Goal: Task Accomplishment & Management: Use online tool/utility

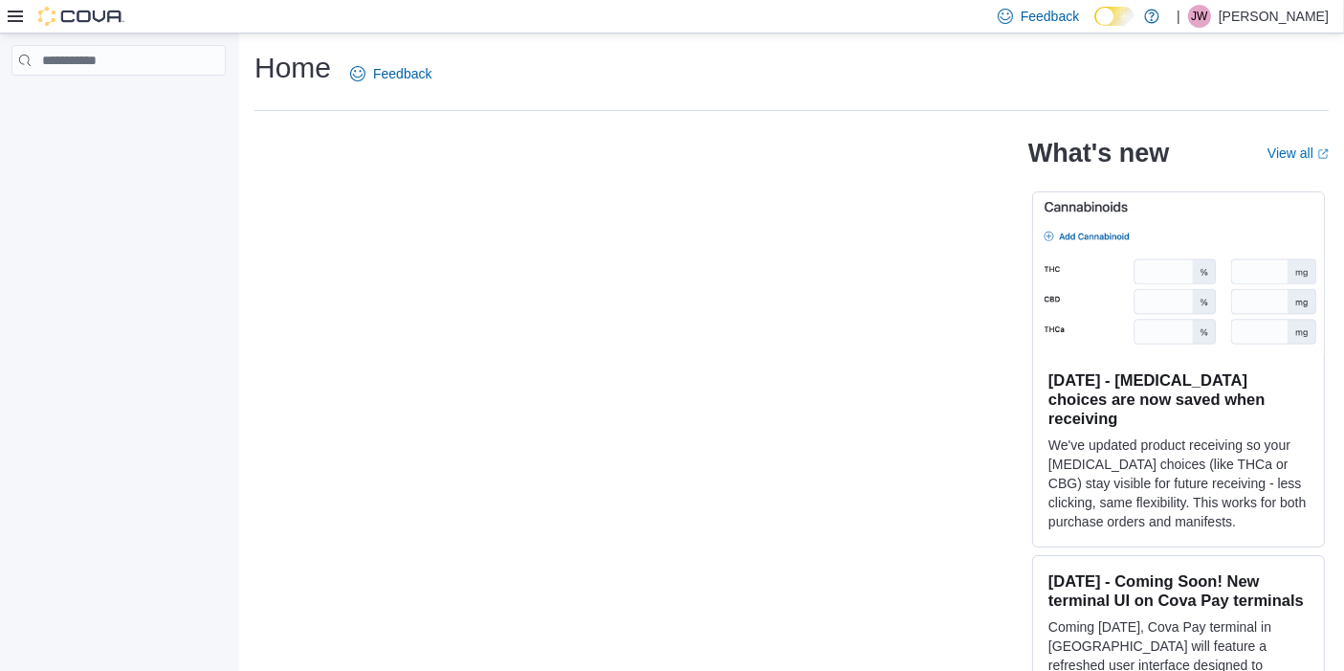
click at [20, 21] on icon at bounding box center [15, 16] width 15 height 11
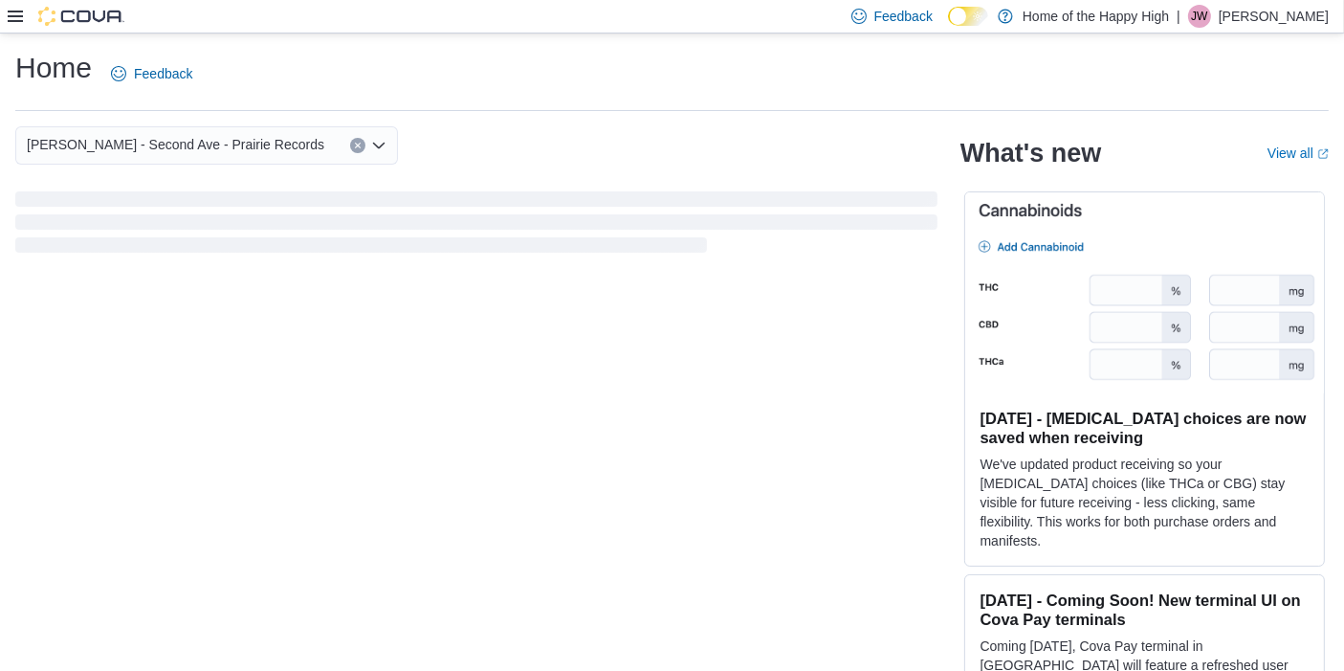
click at [20, 21] on icon at bounding box center [15, 16] width 15 height 11
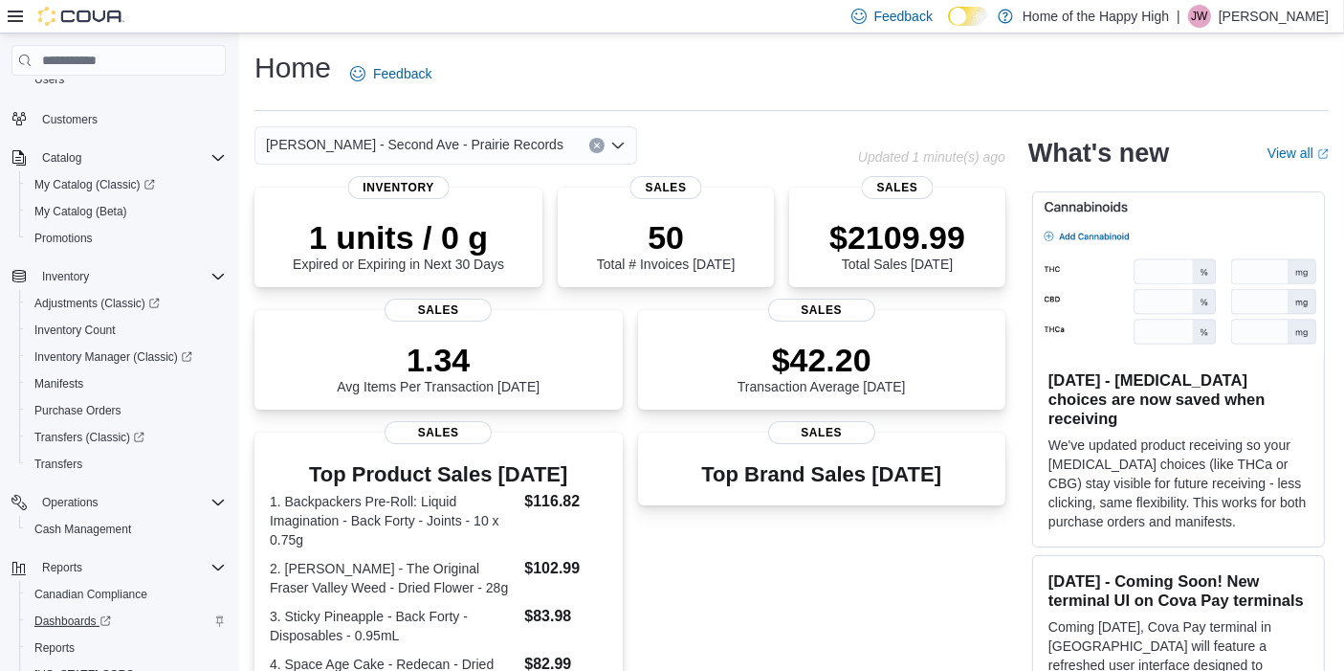
scroll to position [184, 0]
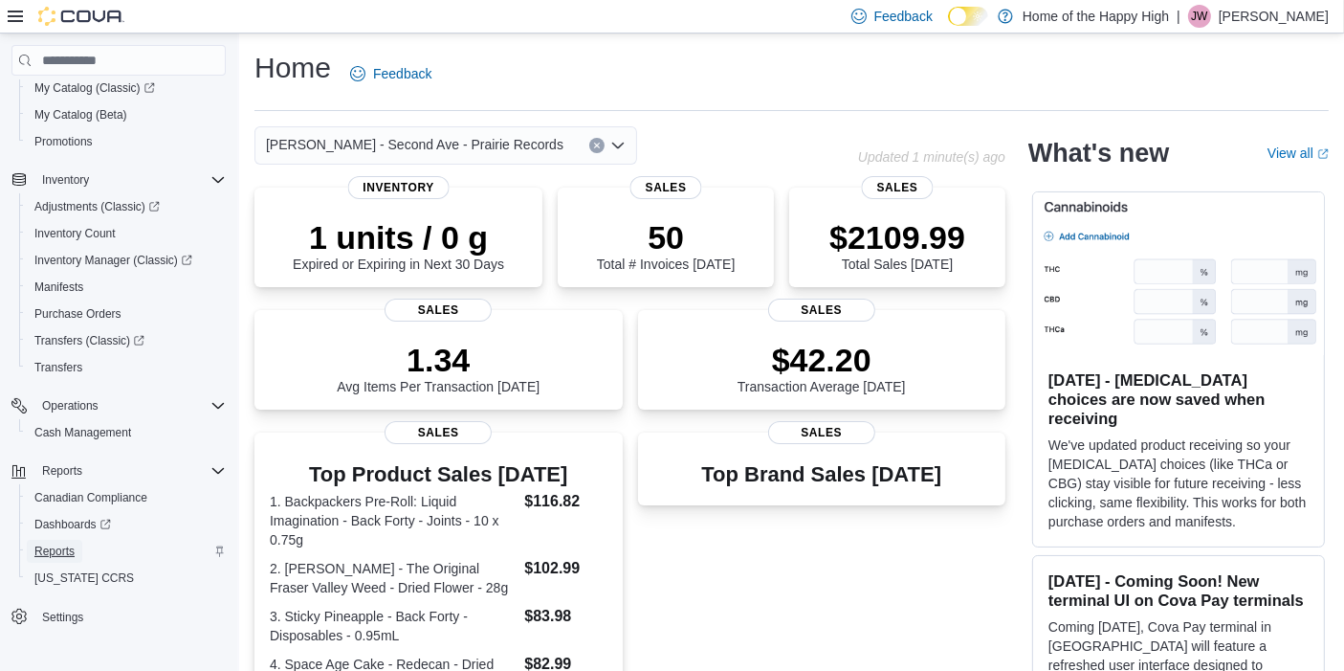
click at [71, 543] on span "Reports" at bounding box center [54, 550] width 40 height 15
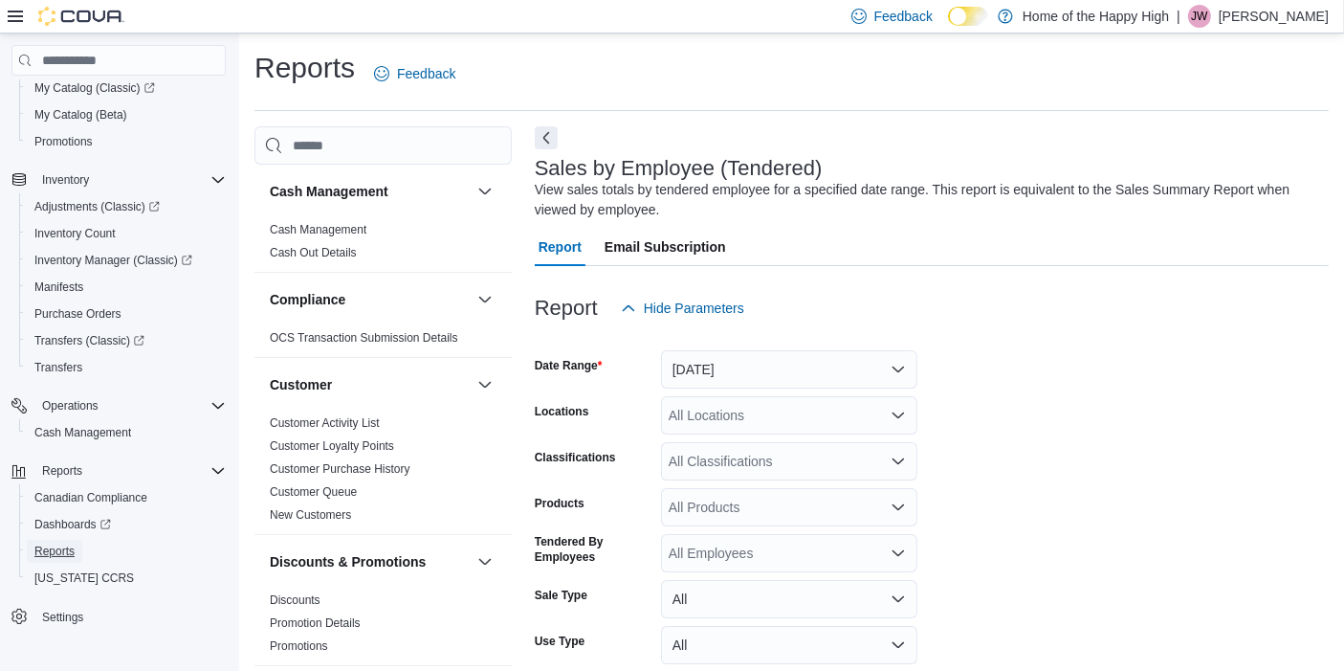
scroll to position [63, 0]
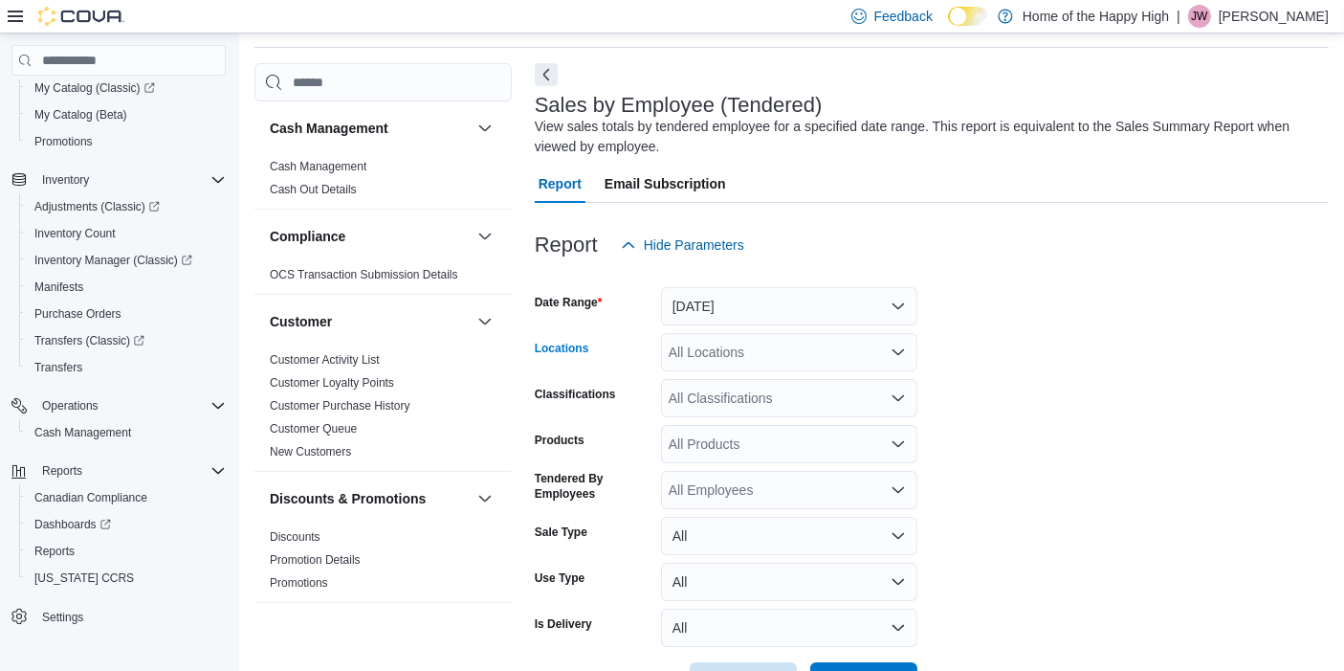
click at [724, 361] on div "All Locations" at bounding box center [789, 352] width 256 height 38
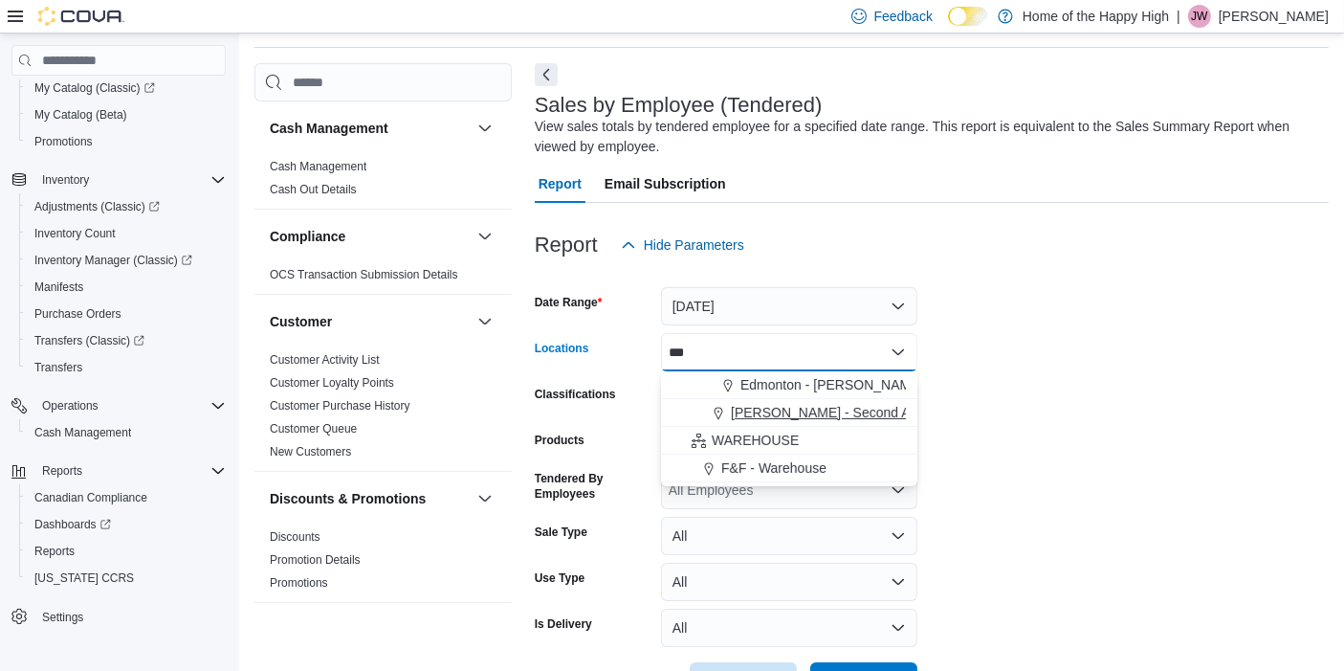
type input "***"
click at [784, 414] on span "Warman - Second Ave - Prairie Records" at bounding box center [880, 412] width 298 height 19
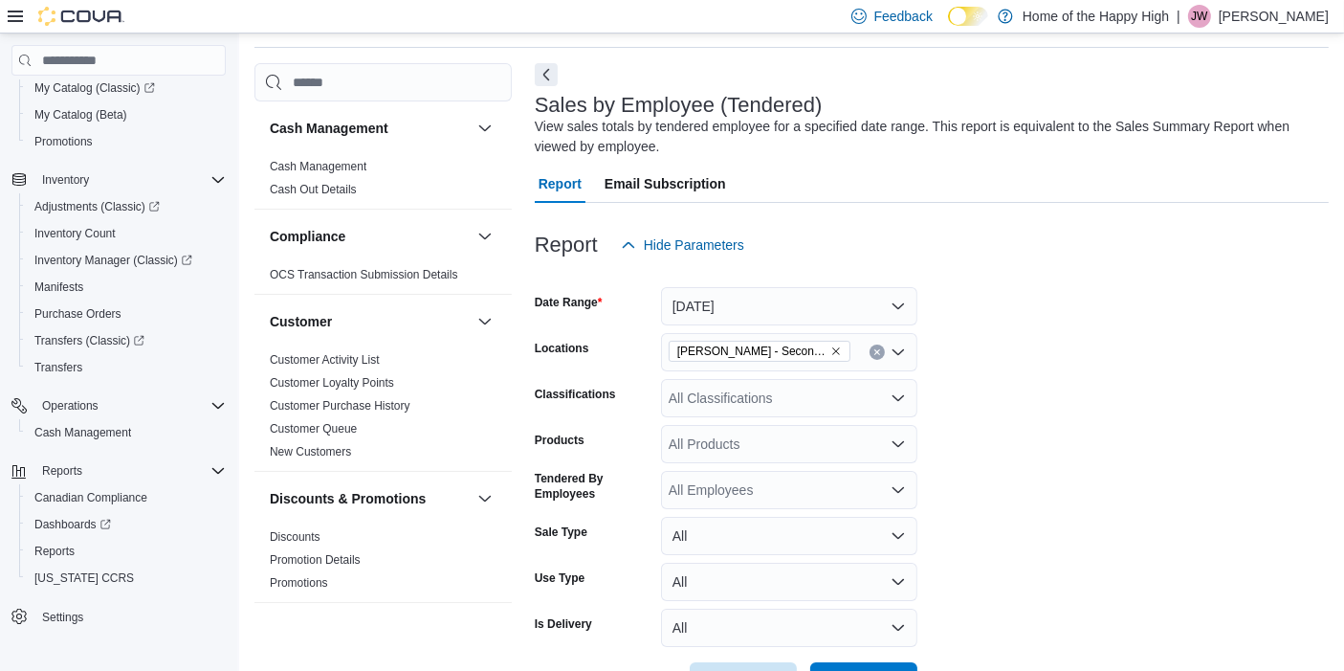
click at [1005, 457] on form "Date Range Yesterday Locations Warman - Second Ave - Prairie Records Classifica…" at bounding box center [932, 482] width 794 height 436
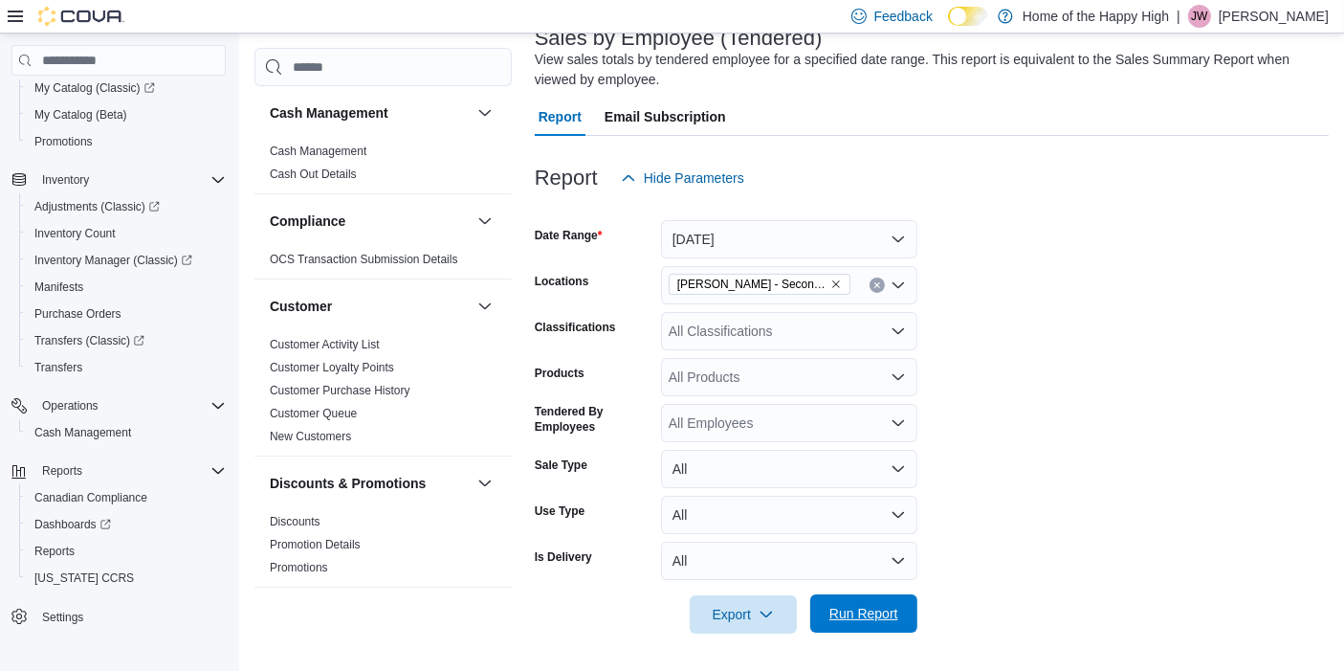
click at [885, 612] on span "Run Report" at bounding box center [863, 613] width 69 height 19
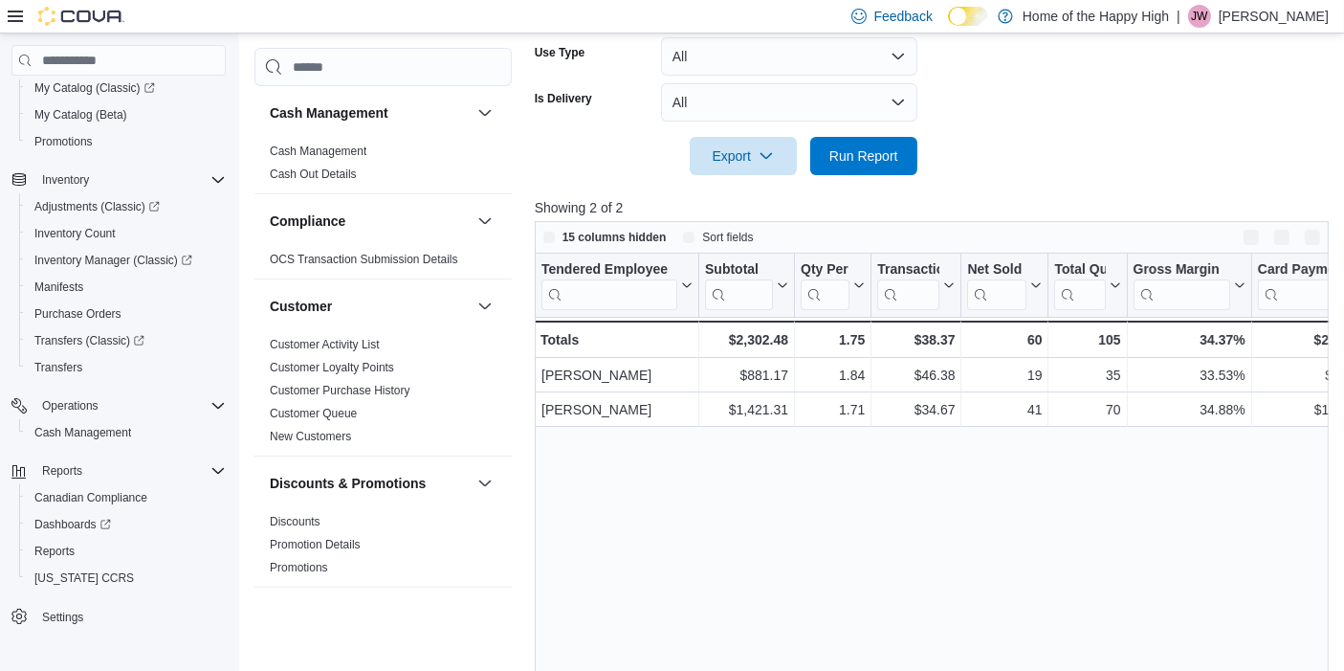
scroll to position [589, 0]
click at [867, 164] on span "Run Report" at bounding box center [864, 154] width 84 height 38
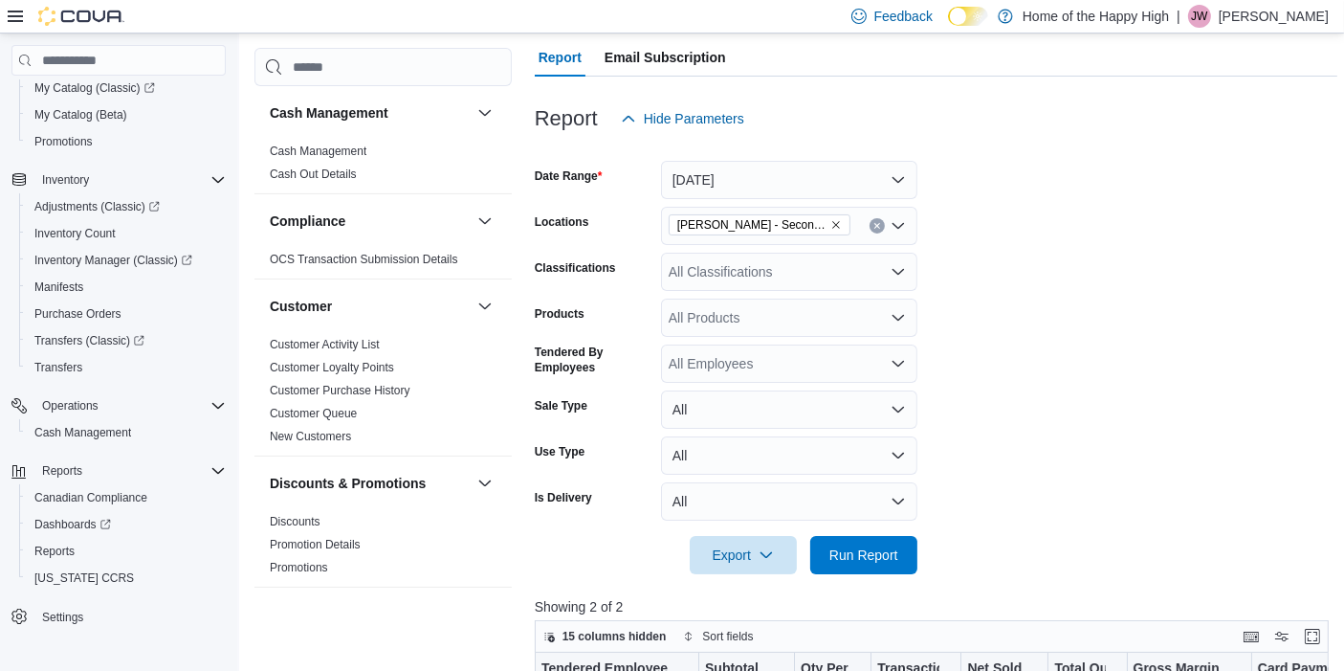
scroll to position [167, 0]
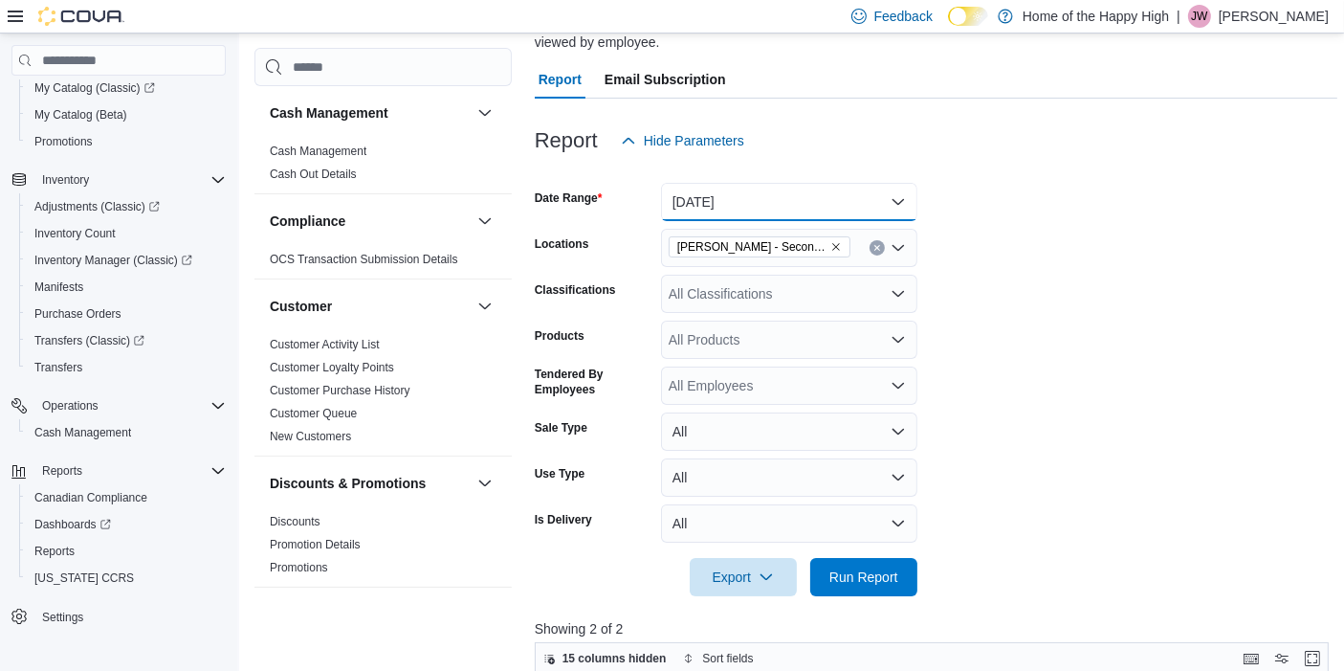
click at [748, 196] on button "Yesterday" at bounding box center [789, 202] width 256 height 38
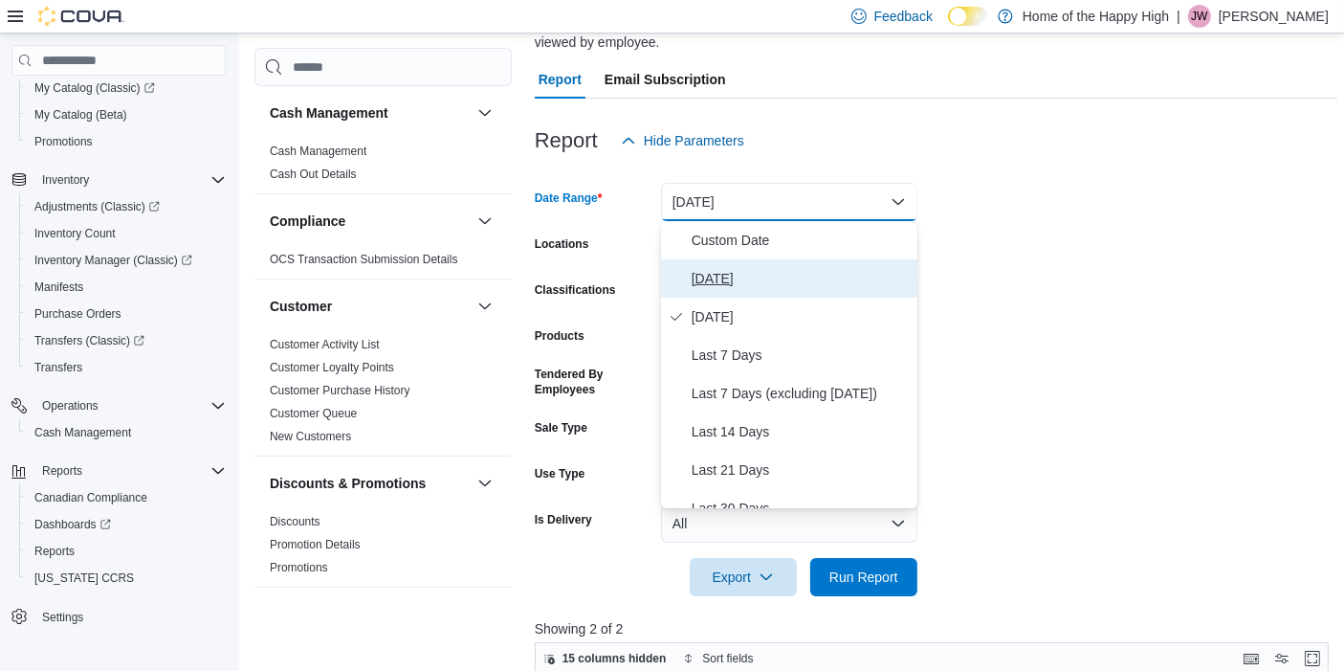
click at [732, 274] on span "Today" at bounding box center [801, 278] width 218 height 23
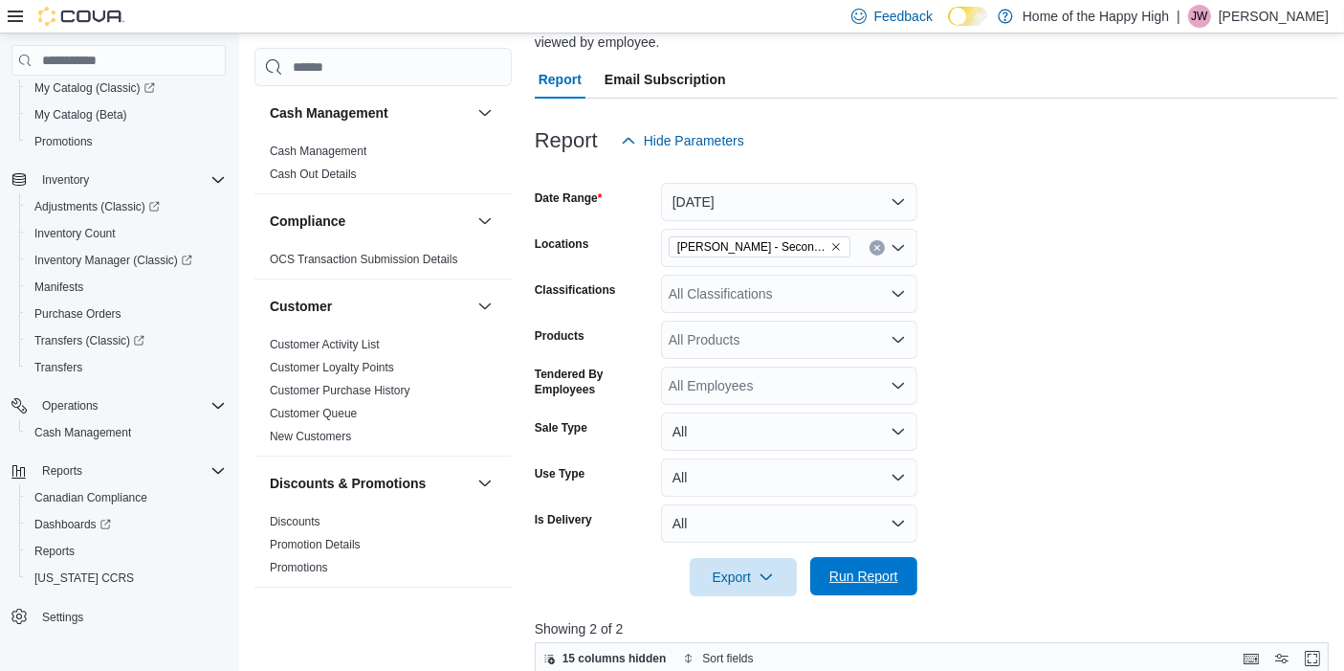
click at [861, 573] on span "Run Report" at bounding box center [863, 575] width 69 height 19
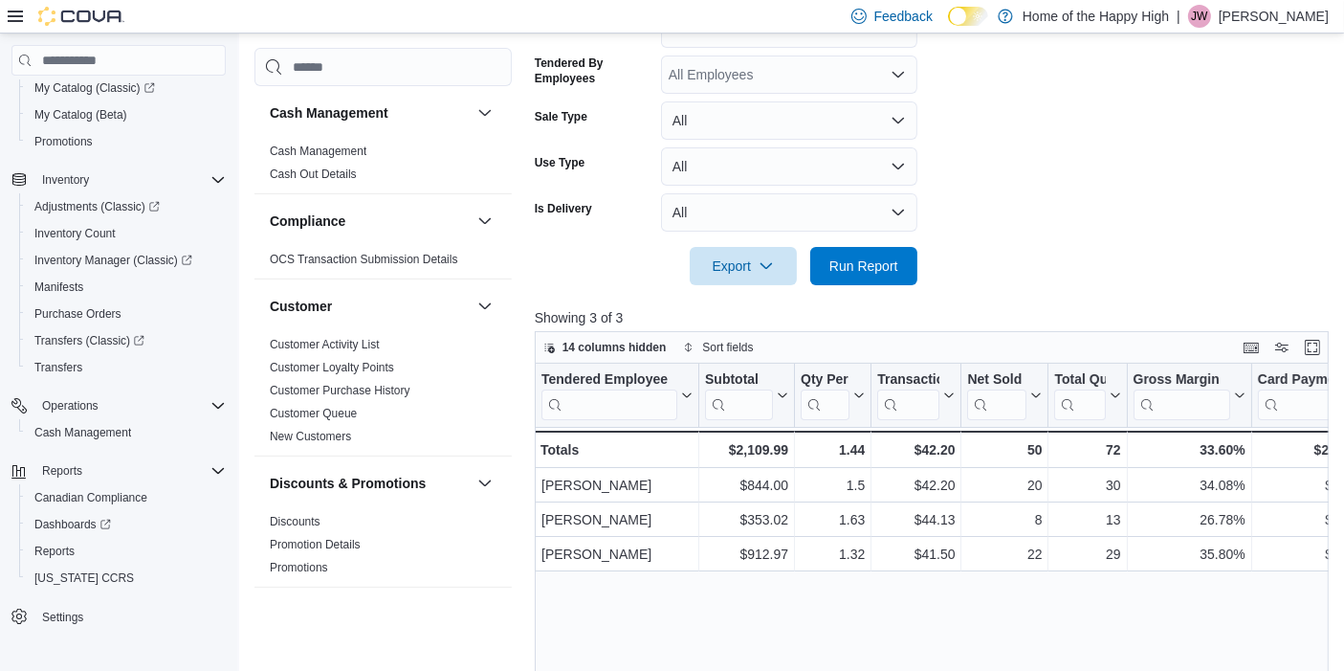
scroll to position [531, 0]
